Goal: Use online tool/utility: Utilize a website feature to perform a specific function

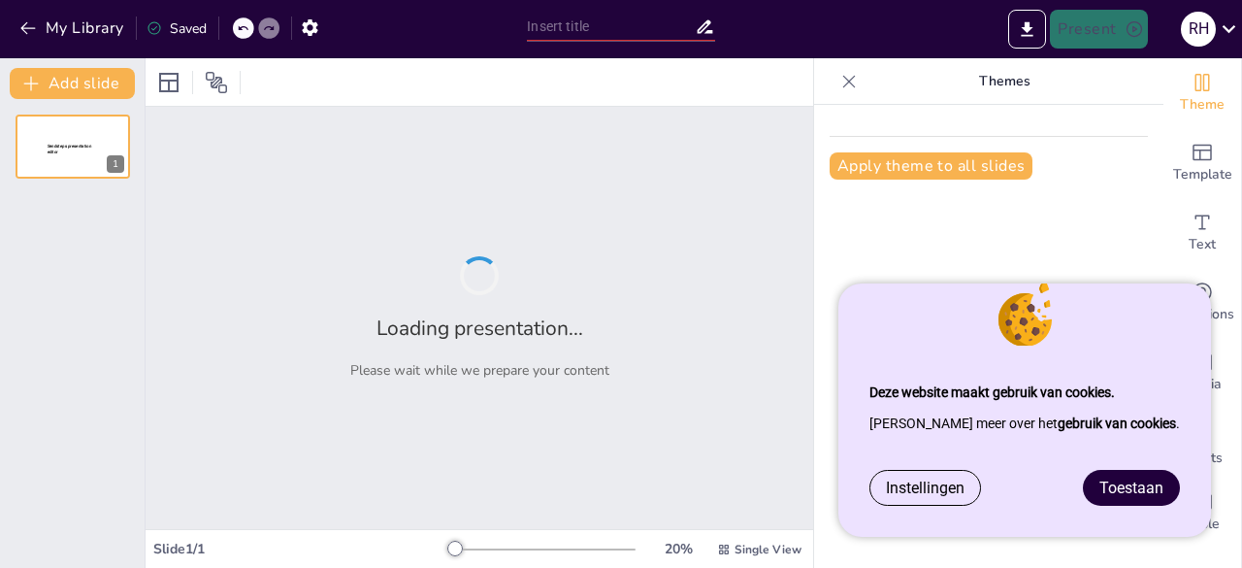
type input "Fotosynthese: Mechanismen en Belang"
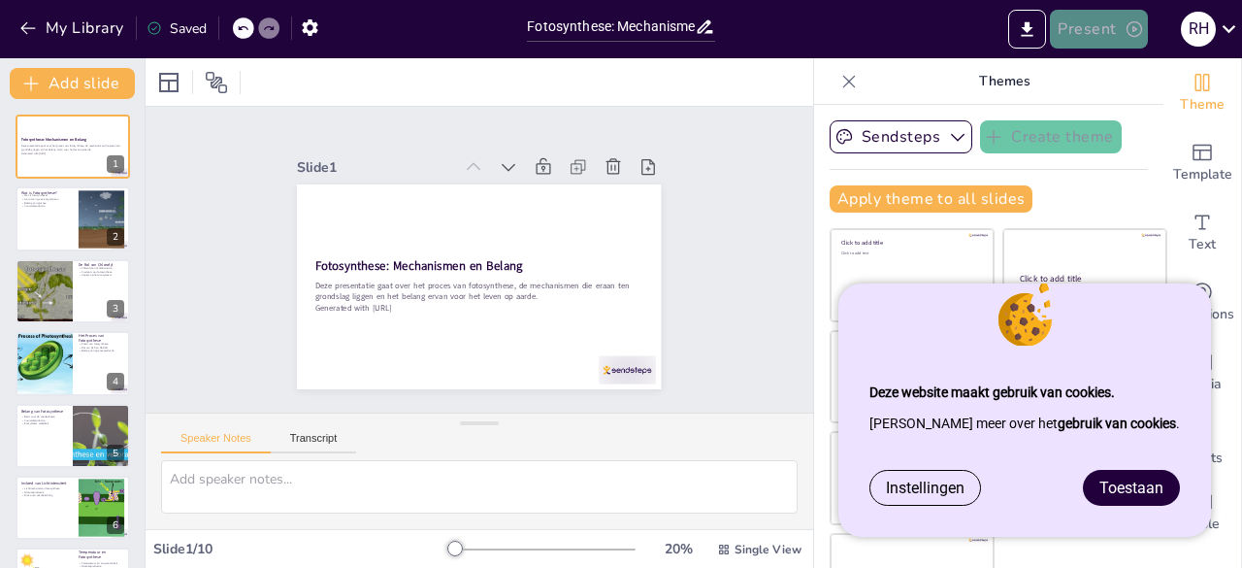
click at [1110, 26] on button "Present" at bounding box center [1098, 29] width 97 height 39
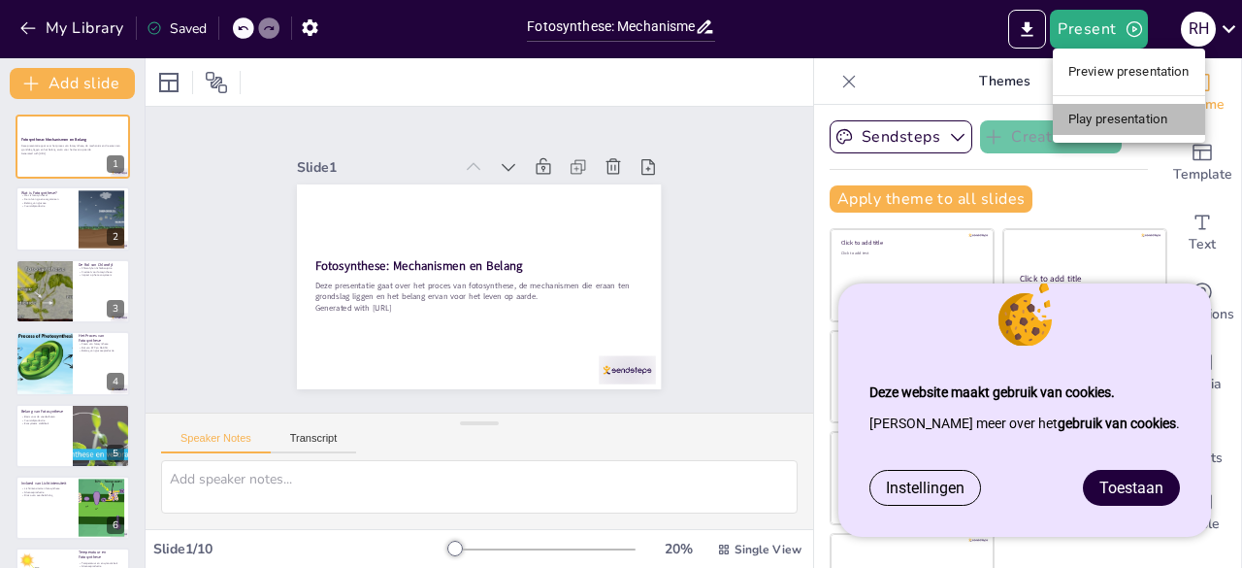
click at [1104, 118] on li "Play presentation" at bounding box center [1129, 119] width 152 height 31
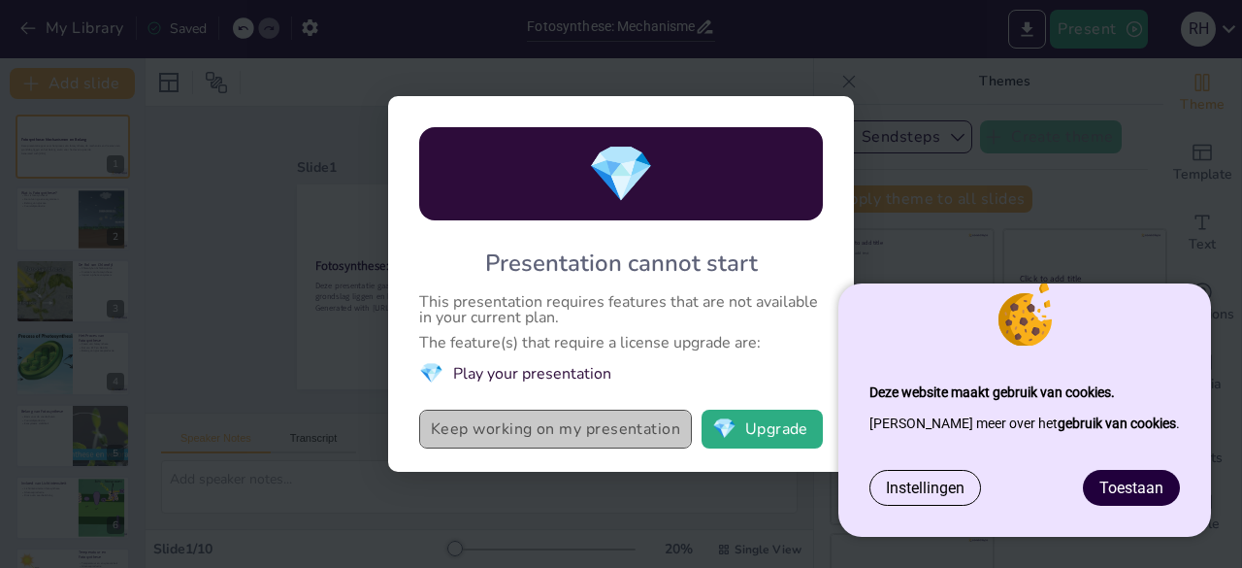
click at [611, 442] on button "Keep working on my presentation" at bounding box center [555, 428] width 273 height 39
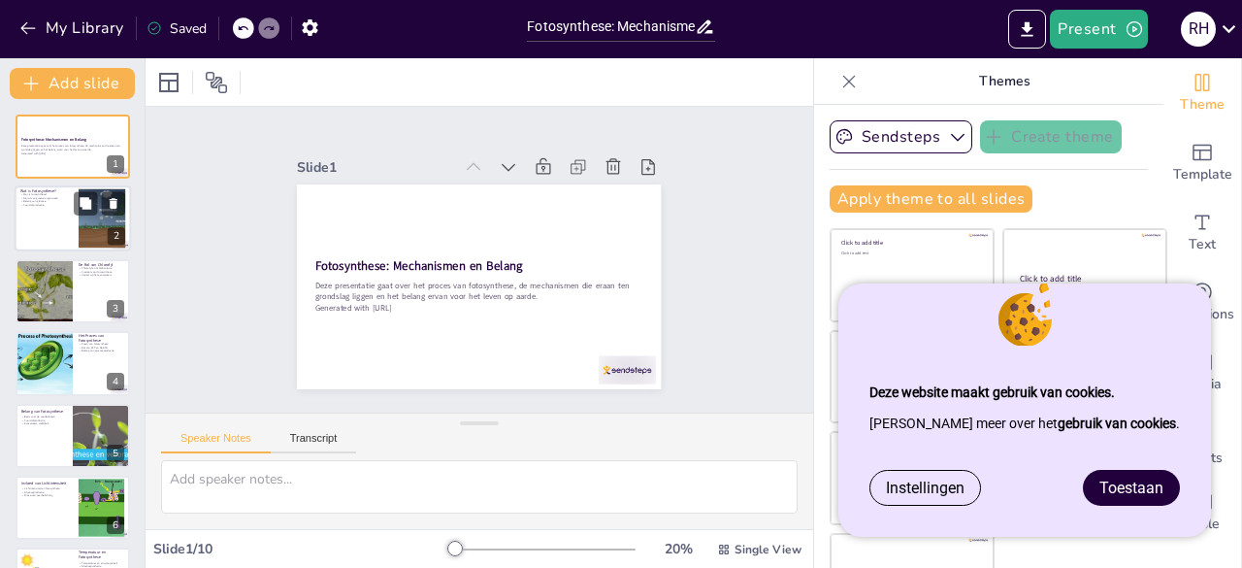
click at [89, 223] on div at bounding box center [102, 218] width 113 height 59
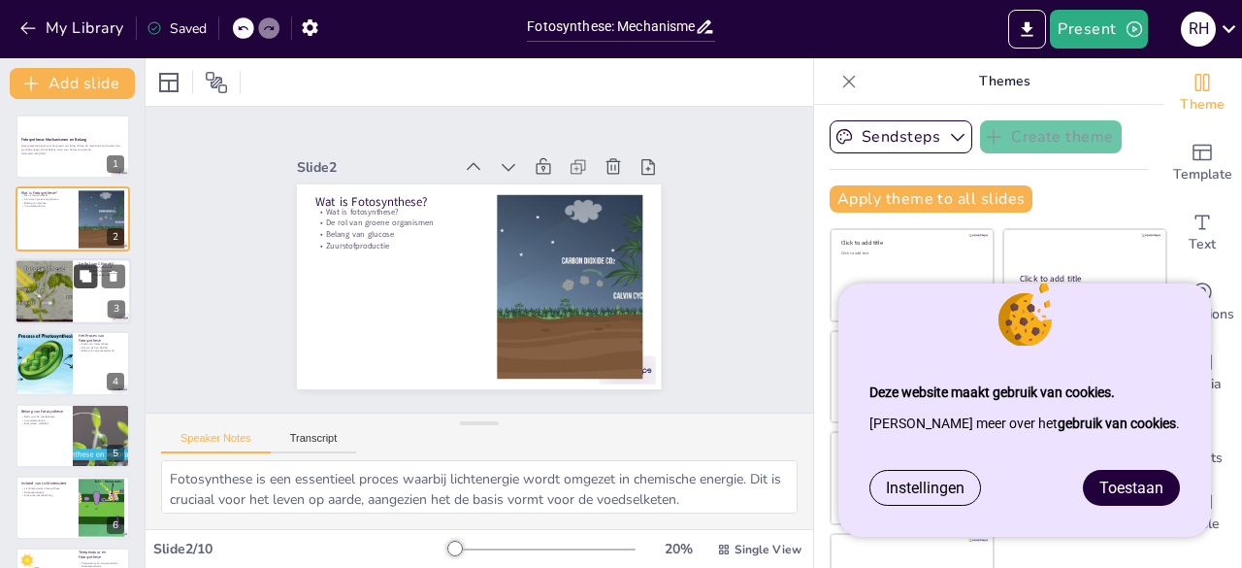
click at [89, 286] on button at bounding box center [85, 275] width 23 height 23
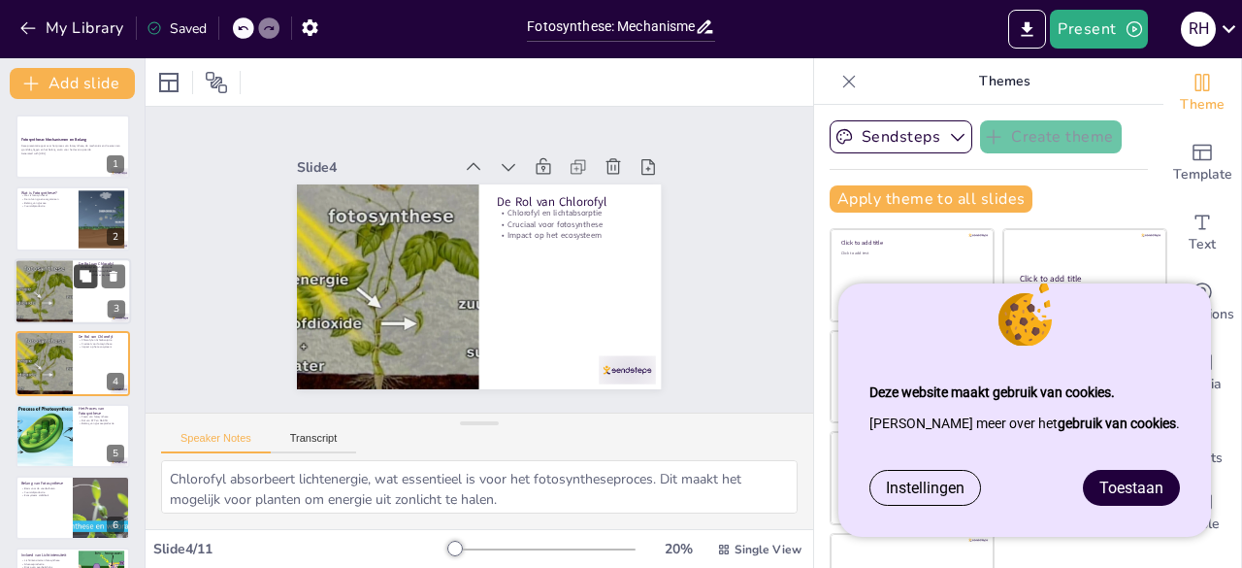
scroll to position [29, 0]
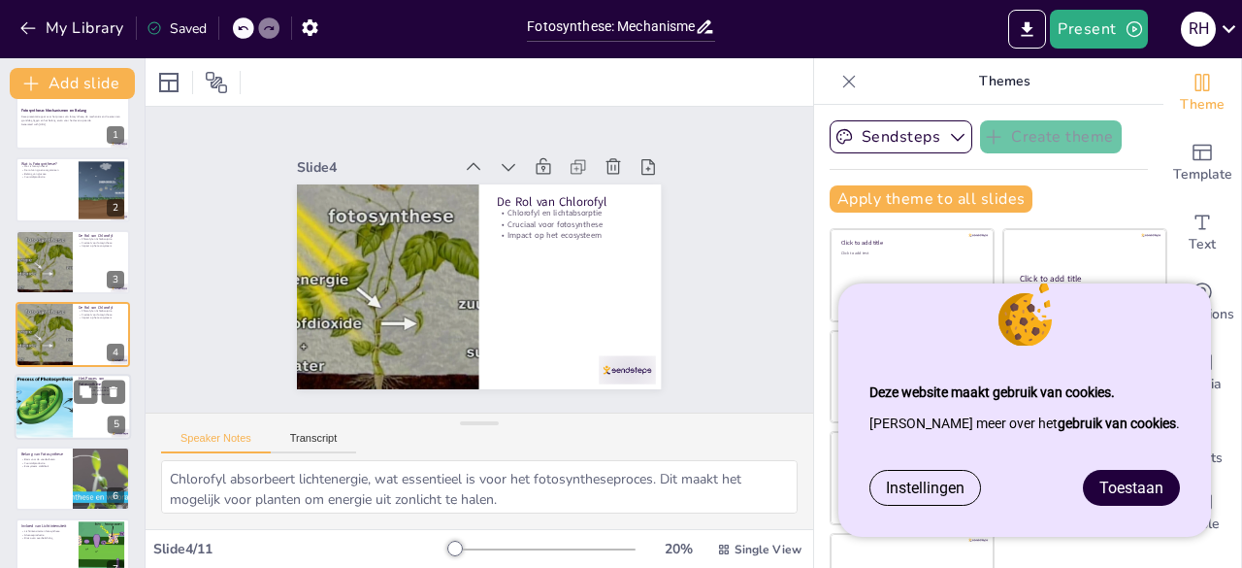
click at [70, 402] on div at bounding box center [43, 407] width 98 height 66
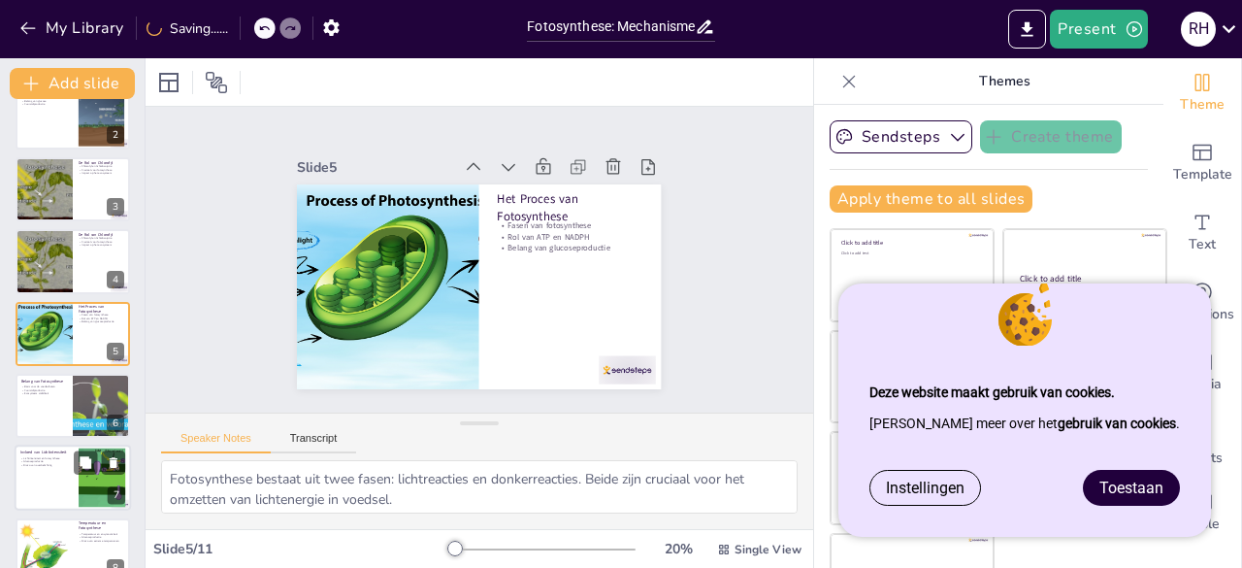
click at [80, 489] on div at bounding box center [102, 477] width 84 height 59
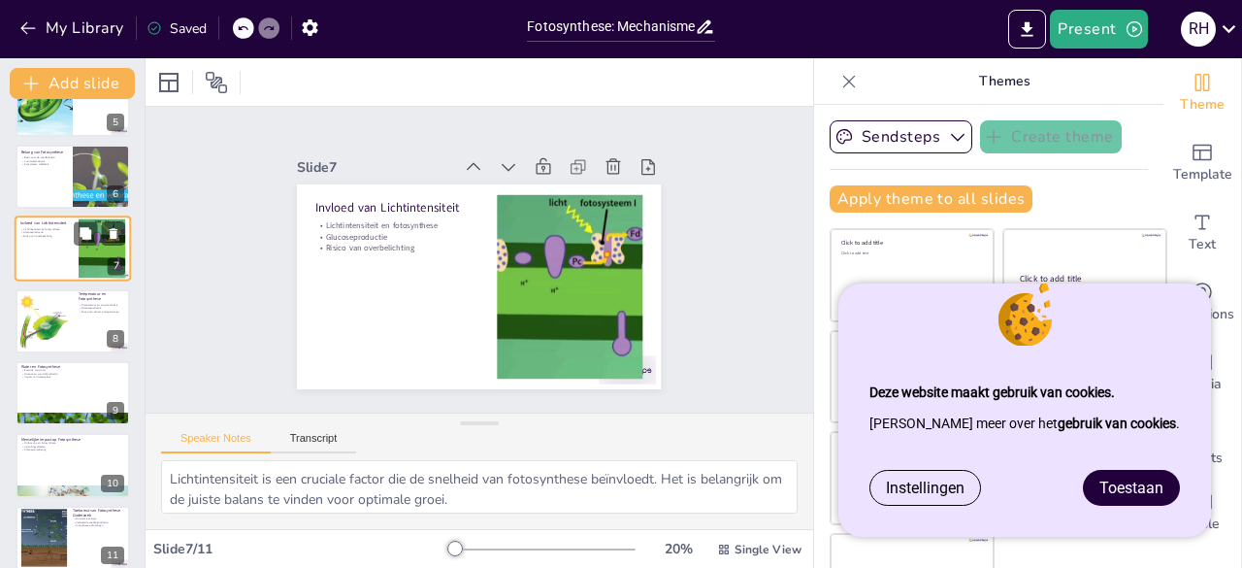
scroll to position [347, 0]
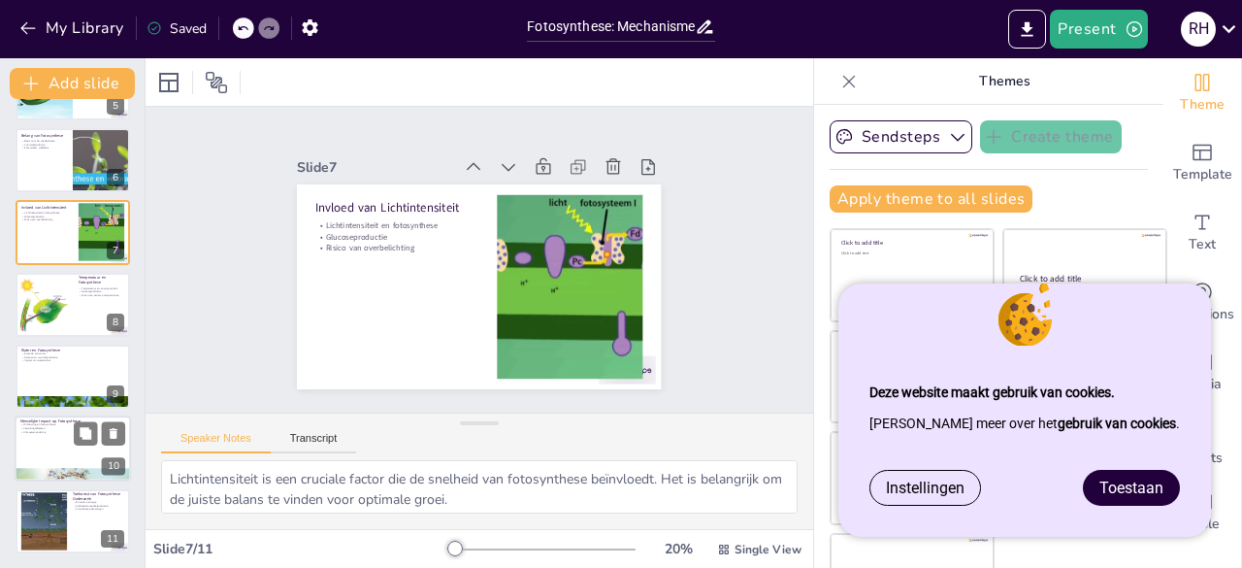
click at [70, 438] on div at bounding box center [73, 449] width 116 height 66
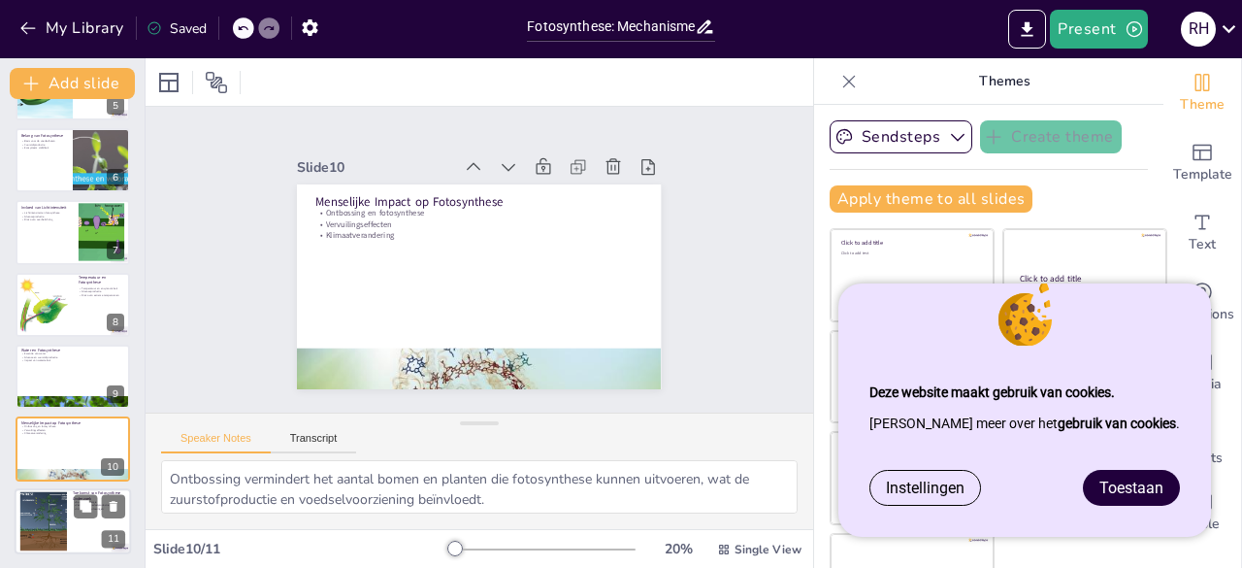
click at [70, 547] on div at bounding box center [73, 521] width 116 height 66
type textarea "Onderzoek naar fotosynthese kan leiden tot duurzame energiebronnen, wat essenti…"
